Goal: Information Seeking & Learning: Learn about a topic

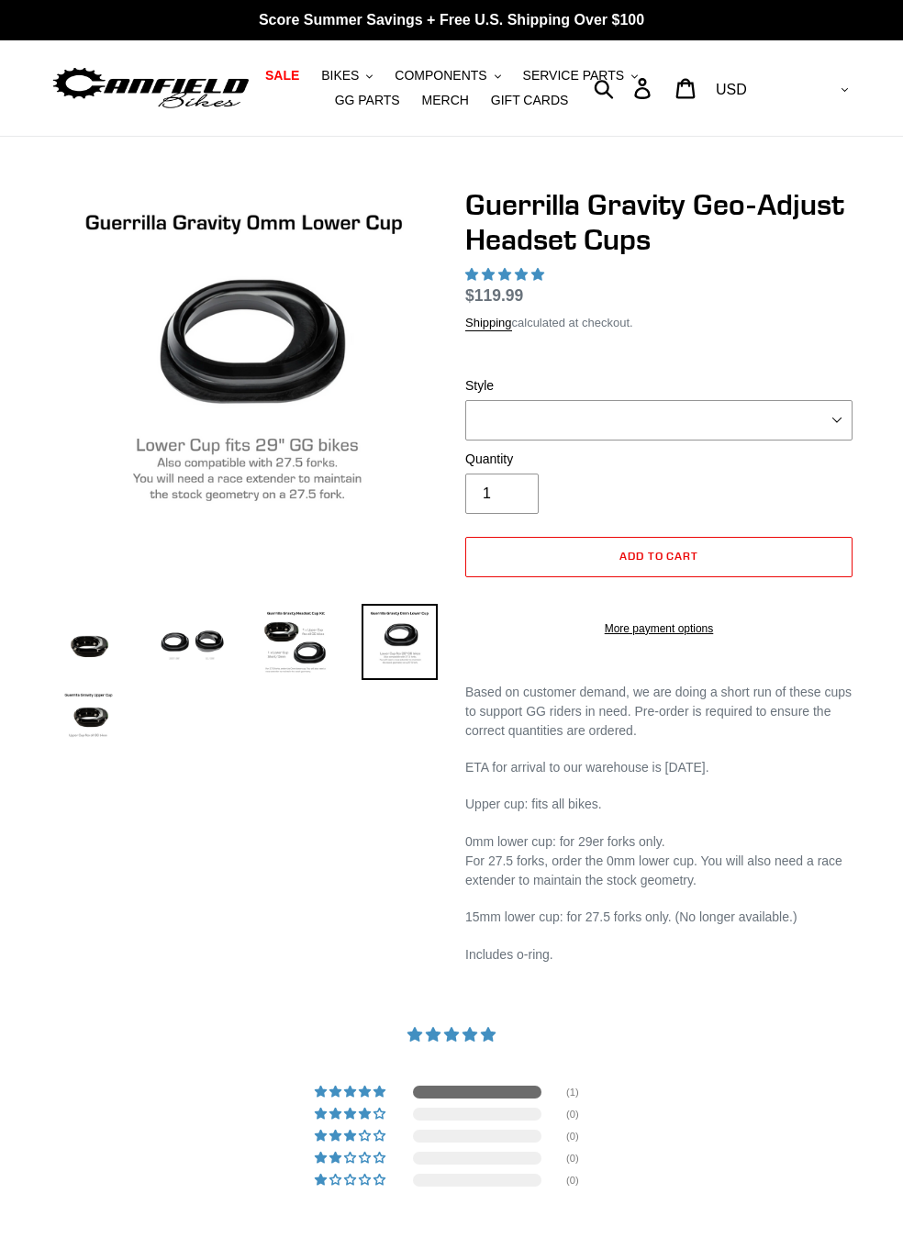
select select
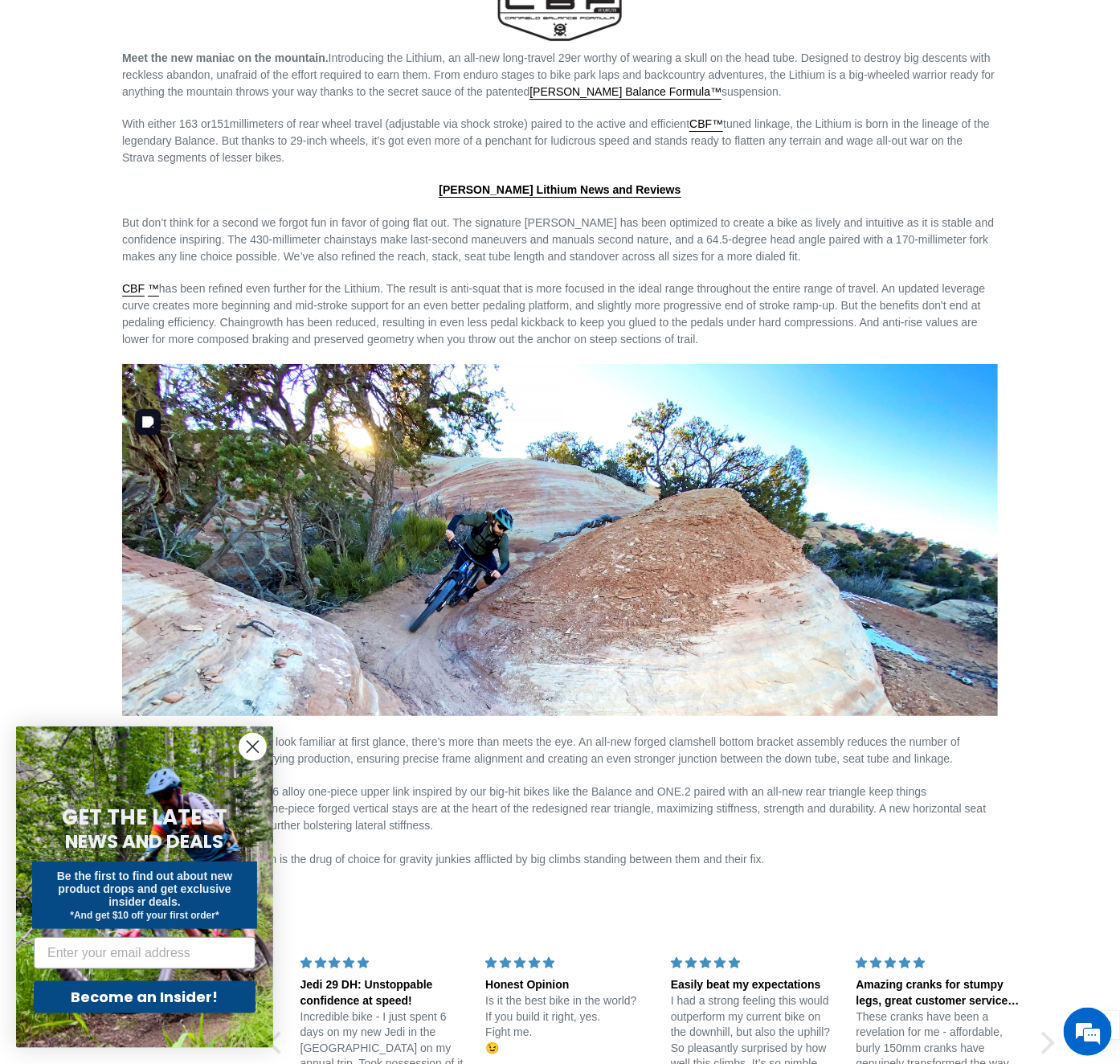
scroll to position [2413, 0]
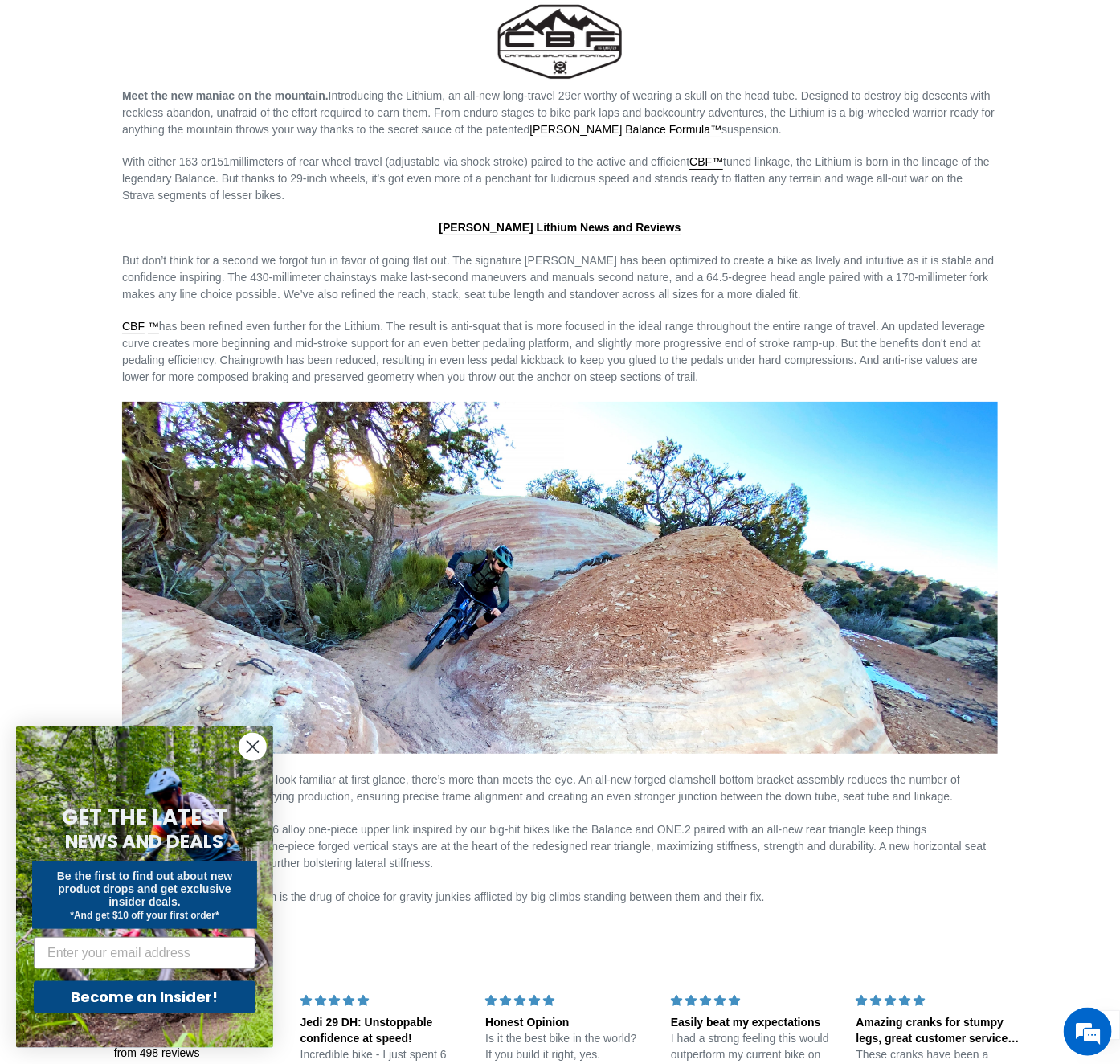
click at [256, 745] on circle "Close dialog" at bounding box center [253, 747] width 26 height 26
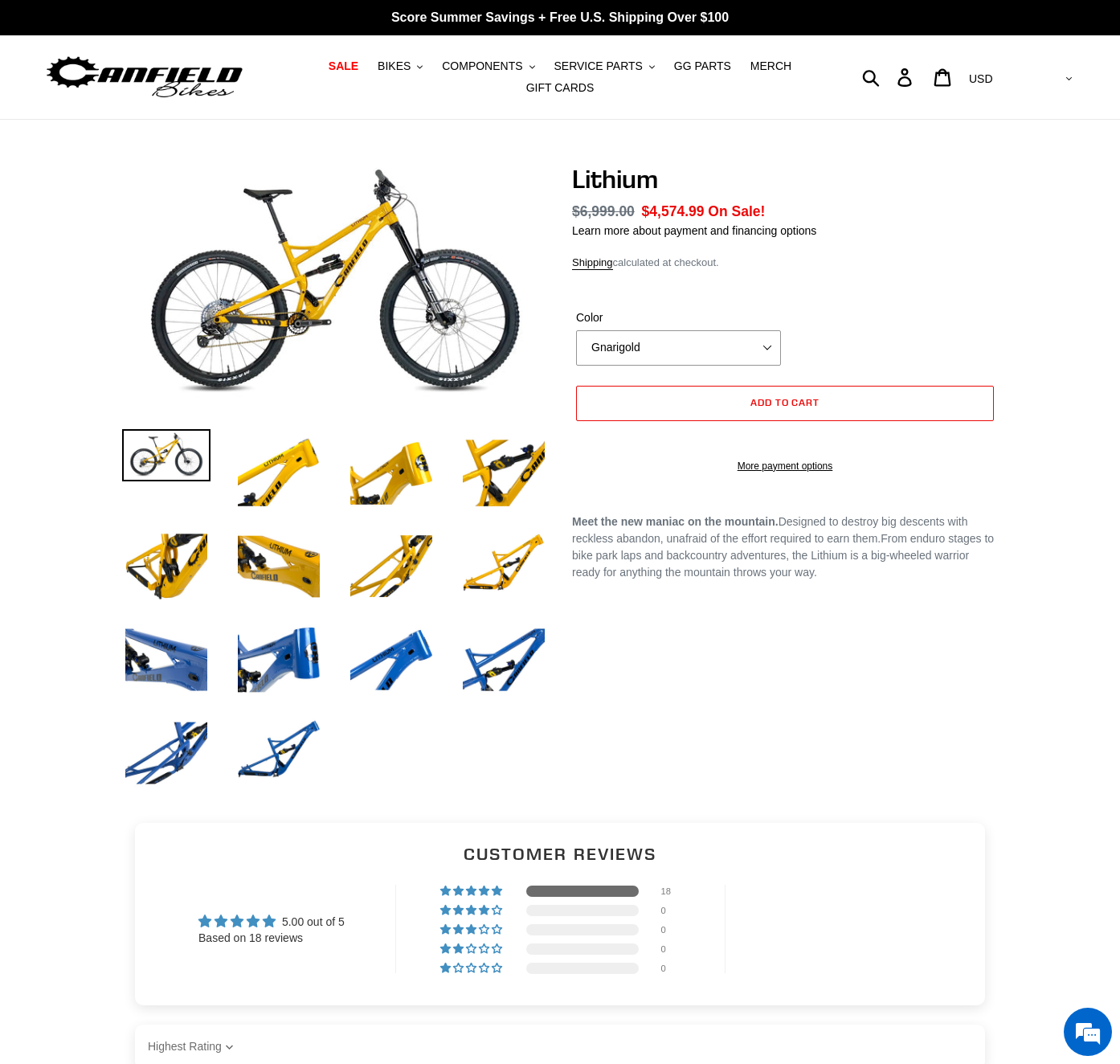
select select "highest-rating"
